Goal: Task Accomplishment & Management: Use online tool/utility

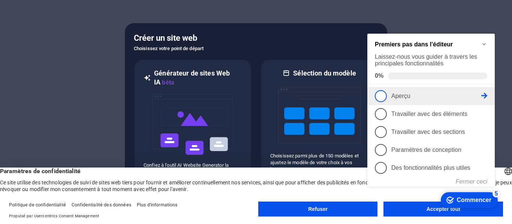
click at [380, 99] on span "1" at bounding box center [381, 96] width 12 height 12
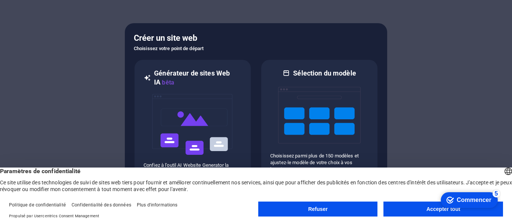
click at [409, 209] on button "Accepter tout" at bounding box center [442, 209] width 119 height 15
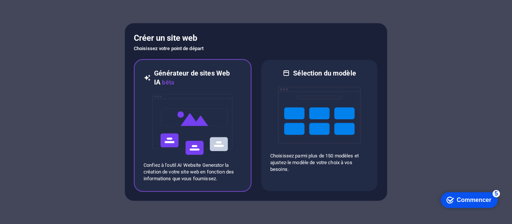
click at [177, 118] on img at bounding box center [192, 124] width 82 height 75
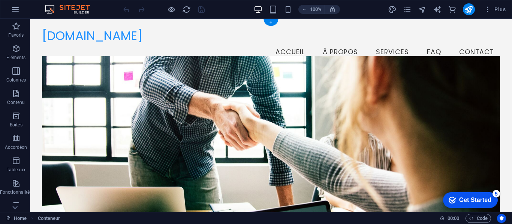
click at [407, 91] on figure at bounding box center [271, 144] width 458 height 176
click at [378, 43] on nav "Accueil À Propos Services FAQ Contact" at bounding box center [271, 52] width 458 height 19
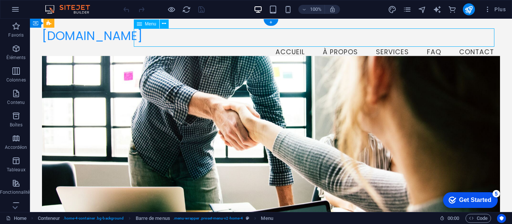
click at [384, 43] on nav "Accueil À Propos Services FAQ Contact" at bounding box center [271, 52] width 458 height 19
click at [264, 43] on nav "Accueil À Propos Services FAQ Contact" at bounding box center [271, 52] width 458 height 19
select select
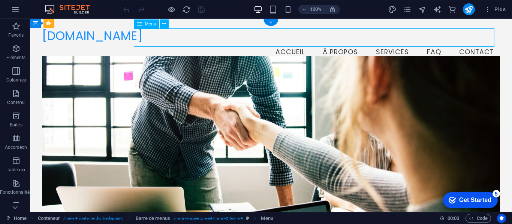
select select
